Goal: Task Accomplishment & Management: Manage account settings

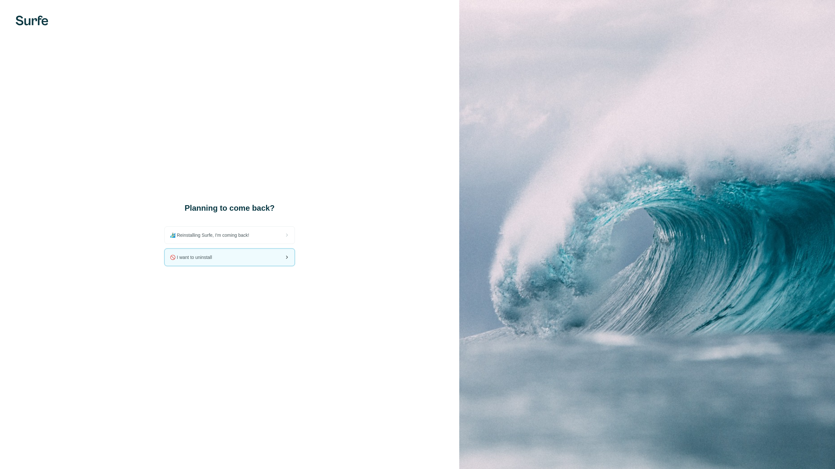
click at [246, 260] on div "🚫 I want to uninstall" at bounding box center [230, 257] width 130 height 17
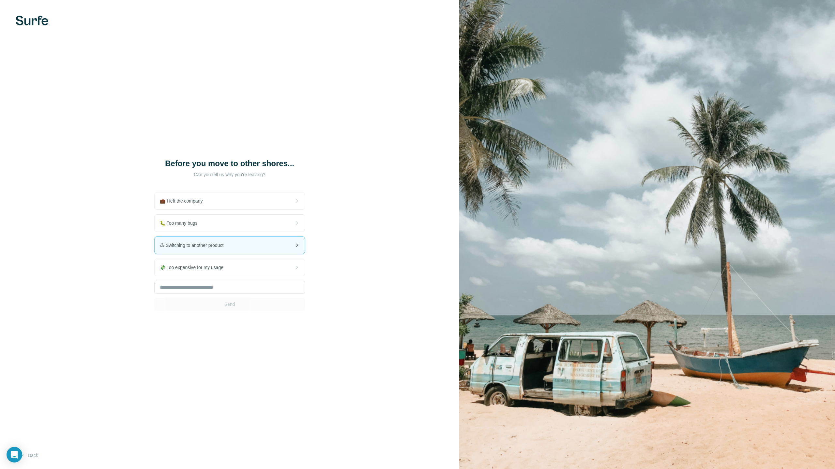
click at [249, 244] on div "🕹 Switching to another product" at bounding box center [230, 245] width 150 height 17
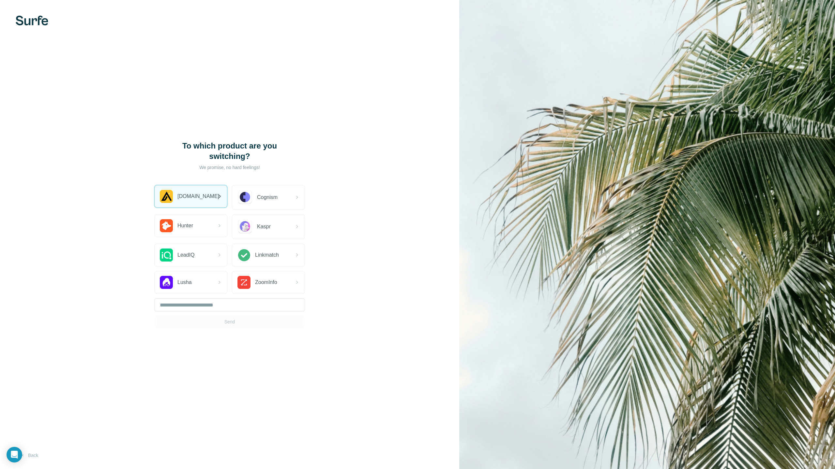
click at [193, 203] on div "[DOMAIN_NAME]" at bounding box center [191, 196] width 72 height 22
